Goal: Task Accomplishment & Management: Use online tool/utility

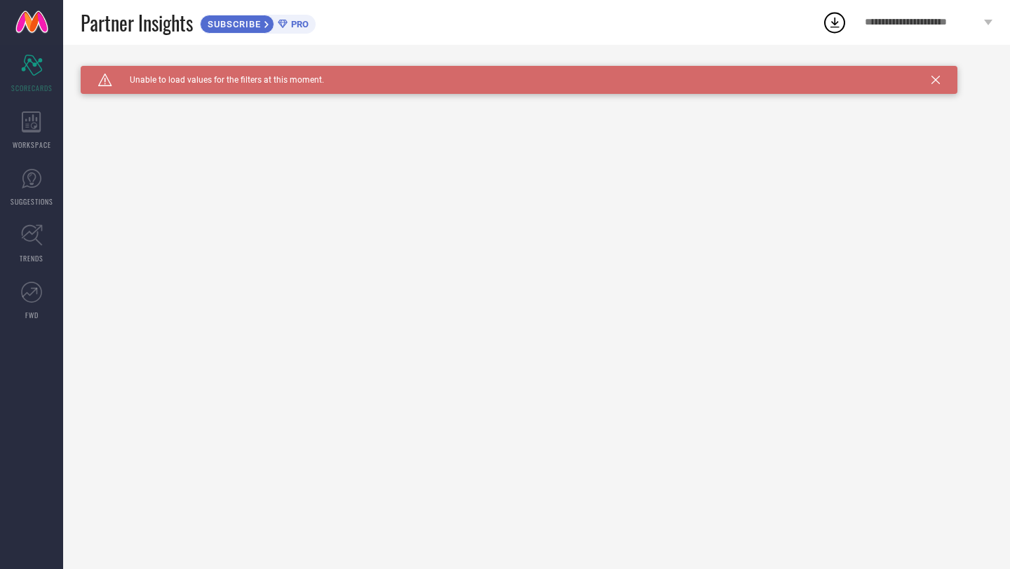
click at [939, 78] on icon at bounding box center [935, 80] width 8 height 8
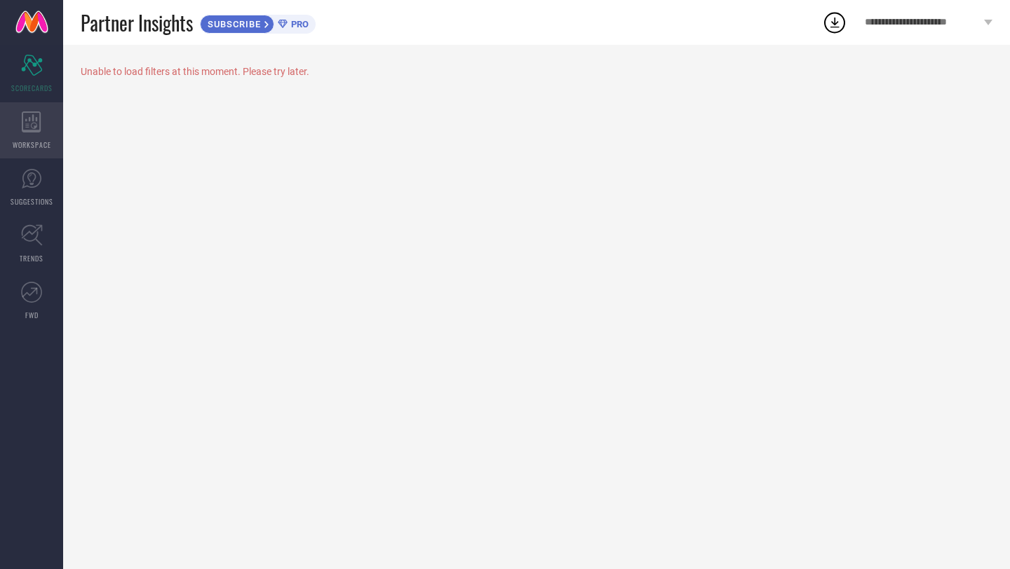
click at [32, 146] on span "WORKSPACE" at bounding box center [32, 145] width 39 height 11
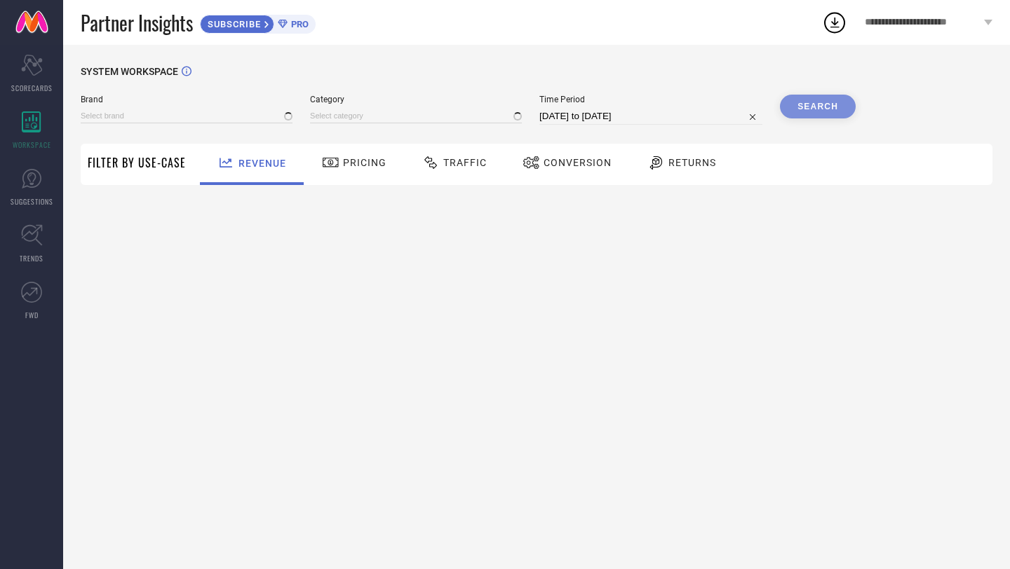
type input "1 STOP FASHION"
type input "All"
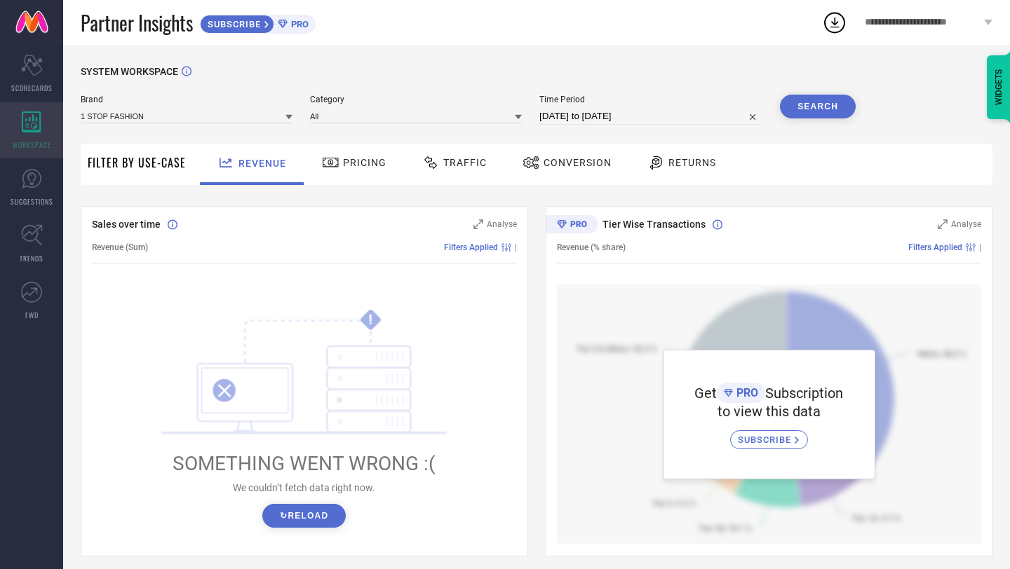
click at [25, 105] on div "WORKSPACE" at bounding box center [31, 130] width 63 height 56
